Goal: Navigation & Orientation: Find specific page/section

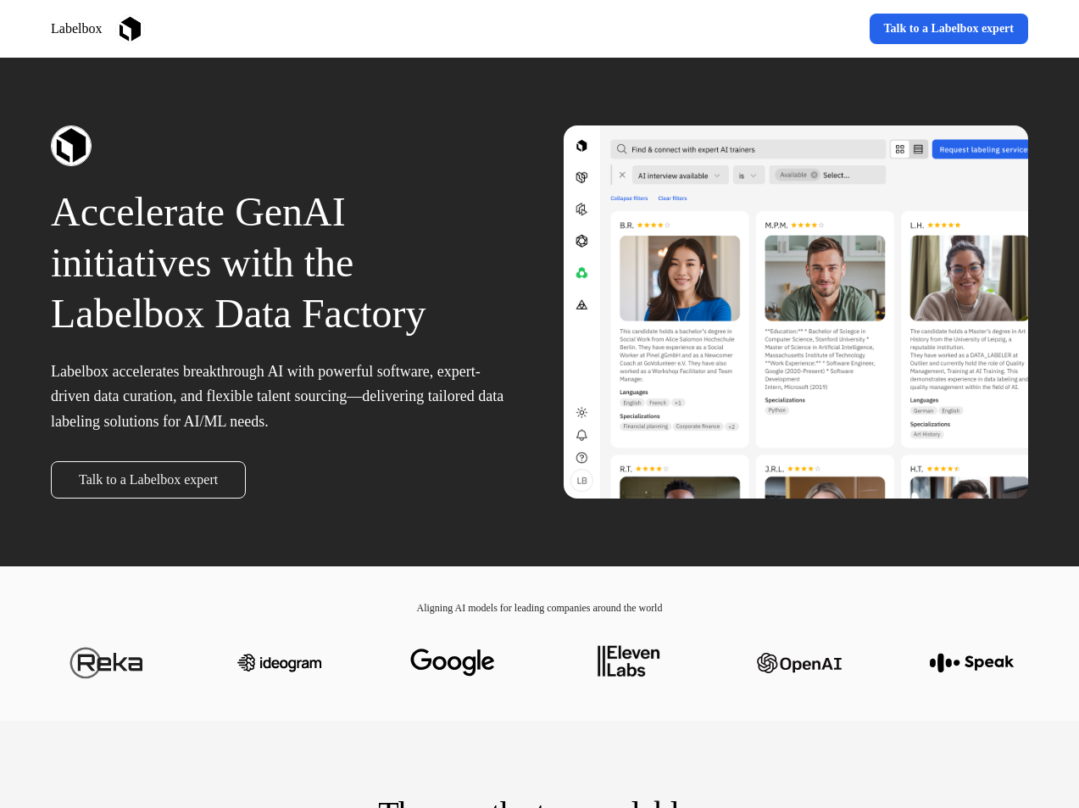
click at [539, 29] on div "Labelbox Learn more Talk to a Labelbox expert" at bounding box center [539, 29] width 1079 height 58
click at [292, 29] on div "Labelbox" at bounding box center [292, 29] width 482 height 30
click at [787, 29] on div "Learn more Talk to a Labelbox expert" at bounding box center [788, 29] width 482 height 31
click at [539, 312] on div "Accelerate GenAI initiatives with the Labelbox Data Factory Labelbox accelerate…" at bounding box center [539, 312] width 1079 height 509
click at [283, 312] on p "Accelerate GenAI initiatives with the Labelbox Data Factory" at bounding box center [283, 262] width 465 height 153
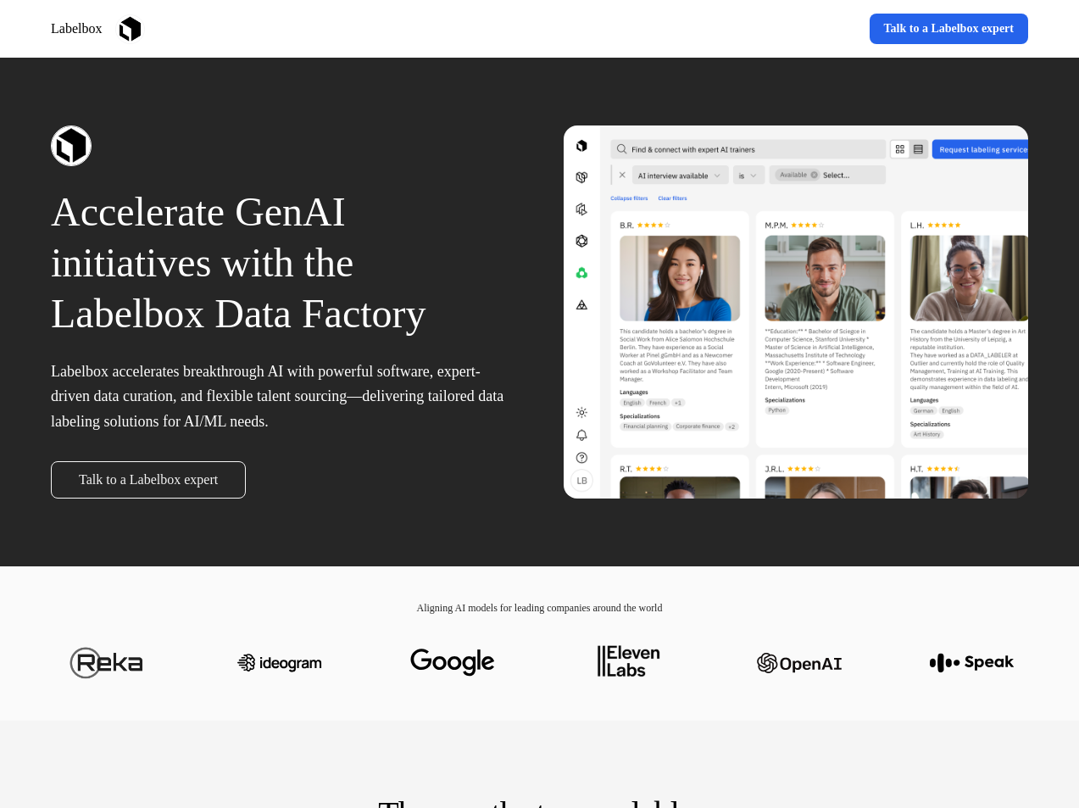
click at [283, 146] on div at bounding box center [283, 145] width 465 height 41
click at [283, 480] on div "Talk to a Labelbox expert" at bounding box center [283, 479] width 465 height 37
click at [796, 312] on div at bounding box center [796, 311] width 465 height 373
click at [539, 663] on div at bounding box center [539, 662] width 977 height 95
